Goal: Task Accomplishment & Management: Use online tool/utility

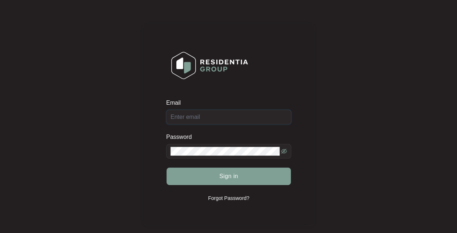
type input "[EMAIL_ADDRESS][DOMAIN_NAME]"
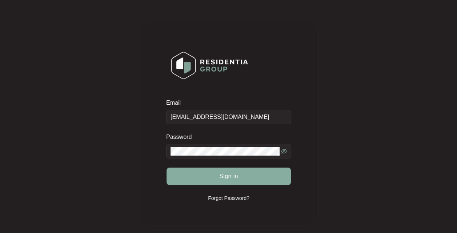
click at [227, 179] on span "Sign in" at bounding box center [228, 176] width 19 height 9
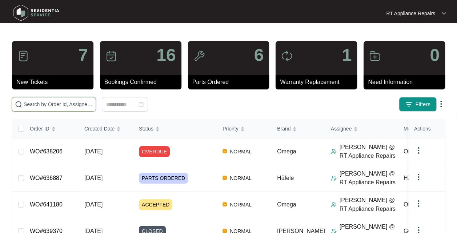
click at [73, 103] on input "text" at bounding box center [58, 104] width 69 height 8
type input "[PERSON_NAME]"
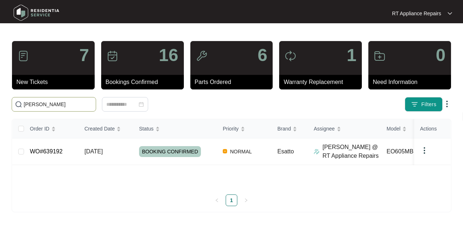
click at [103, 151] on span "[DATE]" at bounding box center [93, 151] width 18 height 6
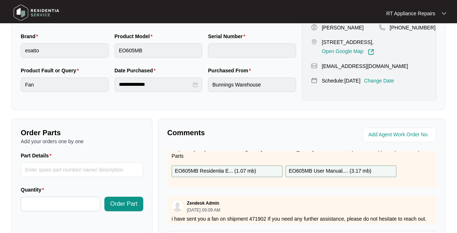
scroll to position [37, 0]
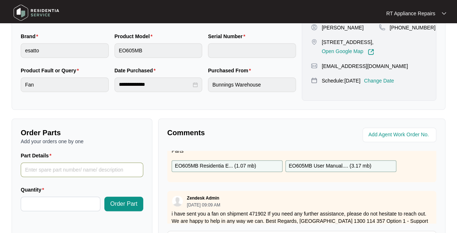
click at [83, 169] on input "Part Details" at bounding box center [82, 170] width 123 height 15
type input "1 x Convection Oven Motor"
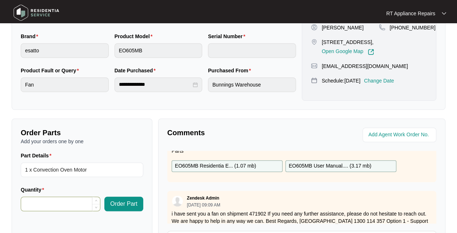
click at [33, 205] on input "Quantity" at bounding box center [60, 204] width 79 height 14
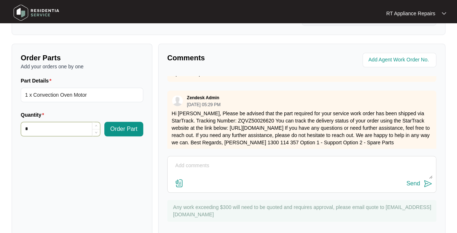
scroll to position [255, 0]
type input "*"
click at [234, 177] on textarea at bounding box center [301, 169] width 261 height 19
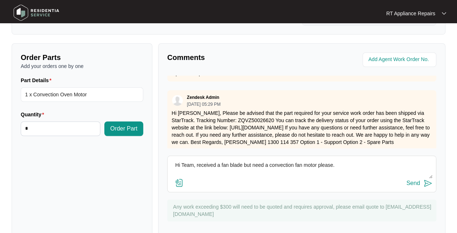
type textarea "Hi Team, received a fan blade but need a convection fan motor please."
click at [428, 184] on img at bounding box center [428, 183] width 9 height 9
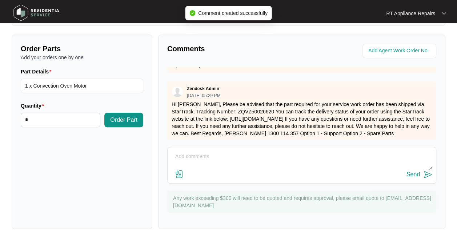
scroll to position [270, 0]
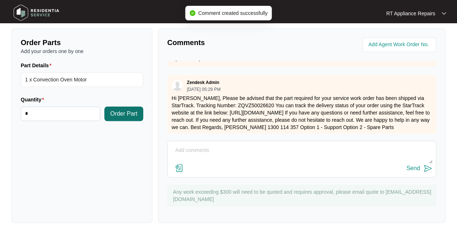
click at [126, 112] on span "Order Part" at bounding box center [123, 113] width 27 height 9
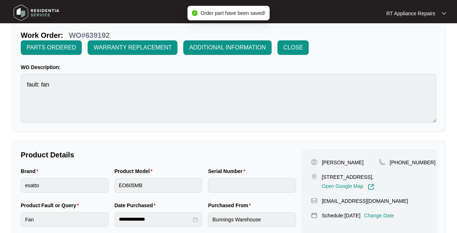
scroll to position [34, 0]
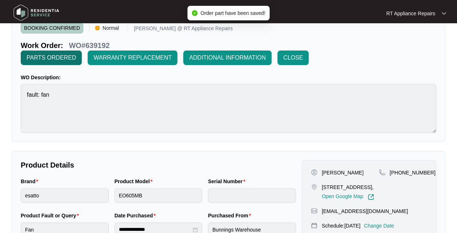
click at [52, 62] on button "PARTS ORDERED" at bounding box center [51, 58] width 61 height 15
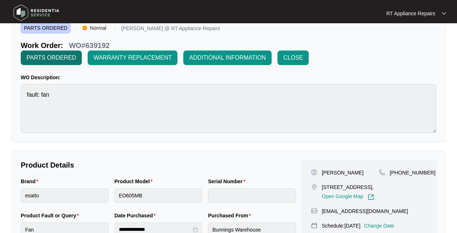
scroll to position [0, 0]
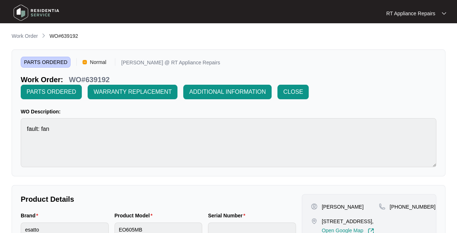
click at [436, 13] on div "RT Appliance Repairs" at bounding box center [412, 13] width 53 height 7
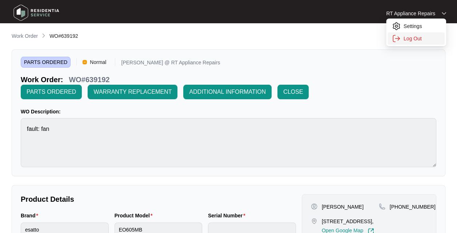
click at [422, 41] on p "Log Out" at bounding box center [422, 38] width 37 height 7
